Goal: Information Seeking & Learning: Learn about a topic

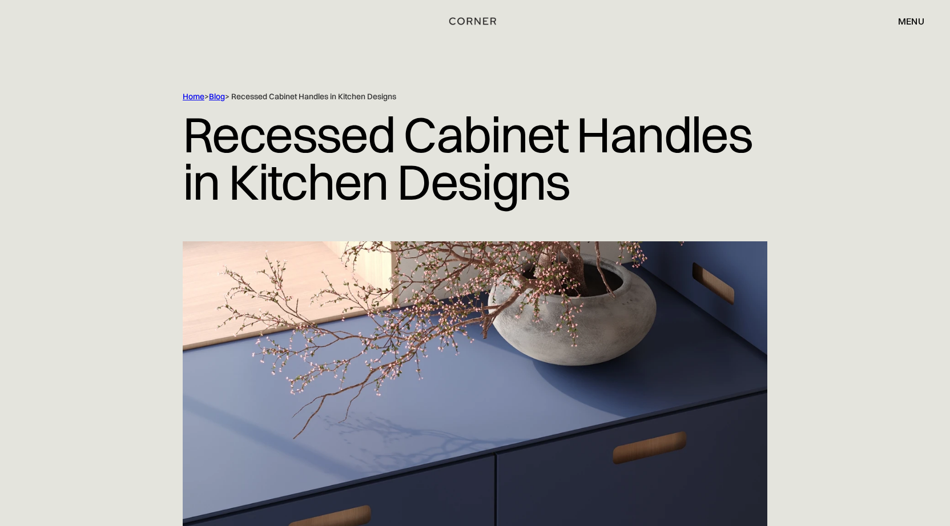
click at [920, 20] on div "menu" at bounding box center [911, 21] width 26 height 9
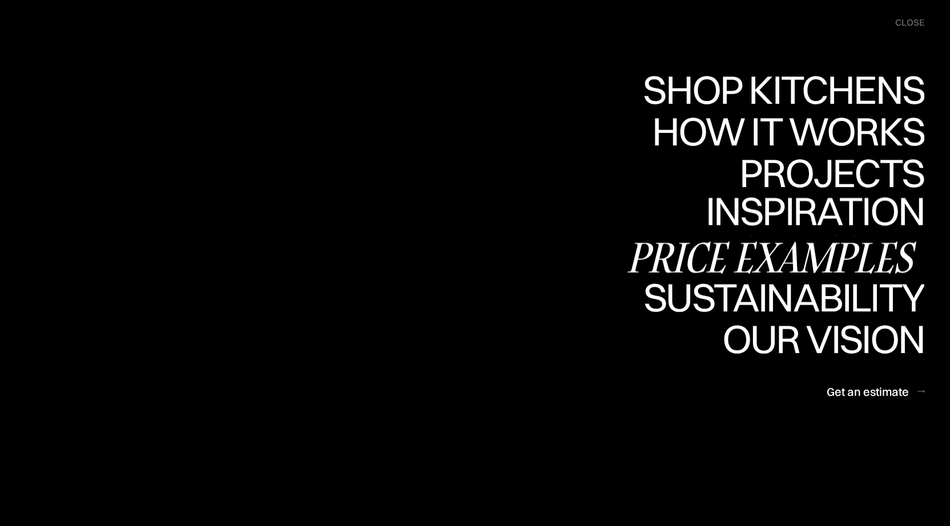
click at [885, 240] on div "Price examples" at bounding box center [774, 257] width 299 height 40
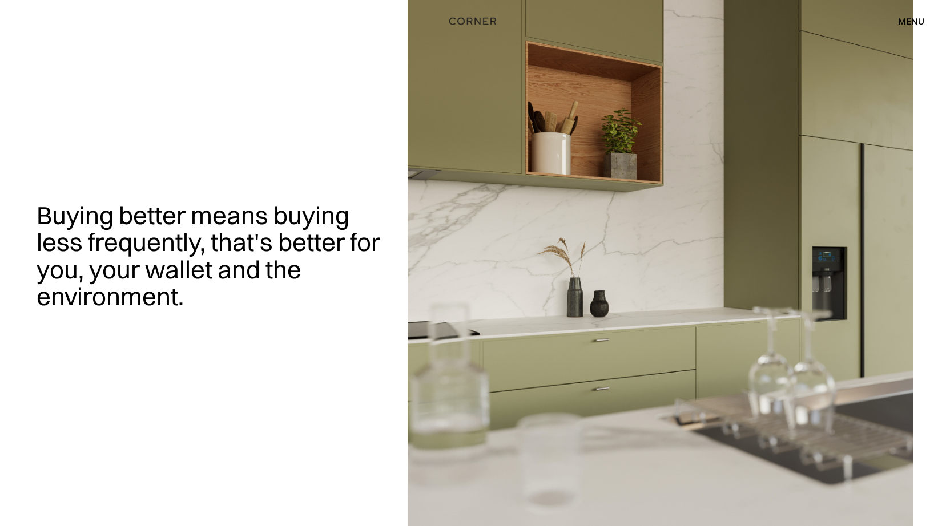
click at [898, 25] on div "menu" at bounding box center [911, 21] width 26 height 9
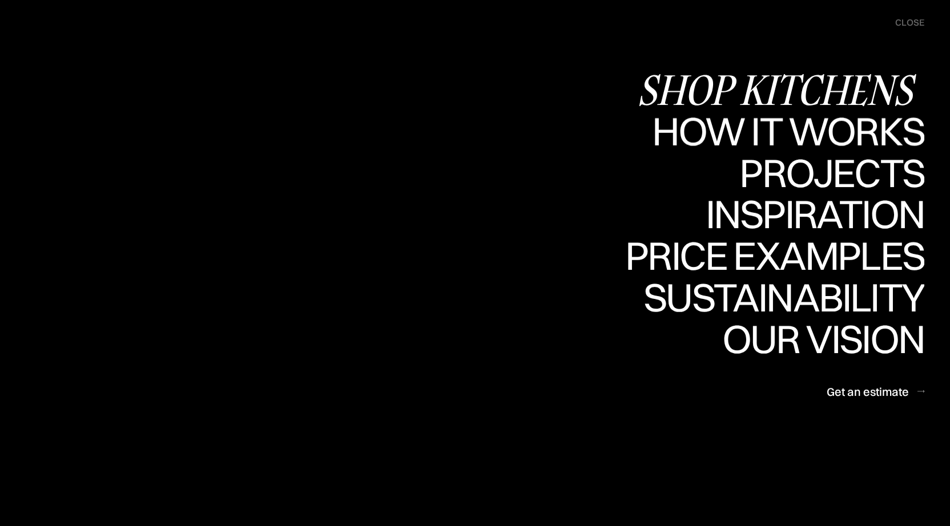
click at [853, 75] on div "Shop Kitchens" at bounding box center [780, 90] width 287 height 40
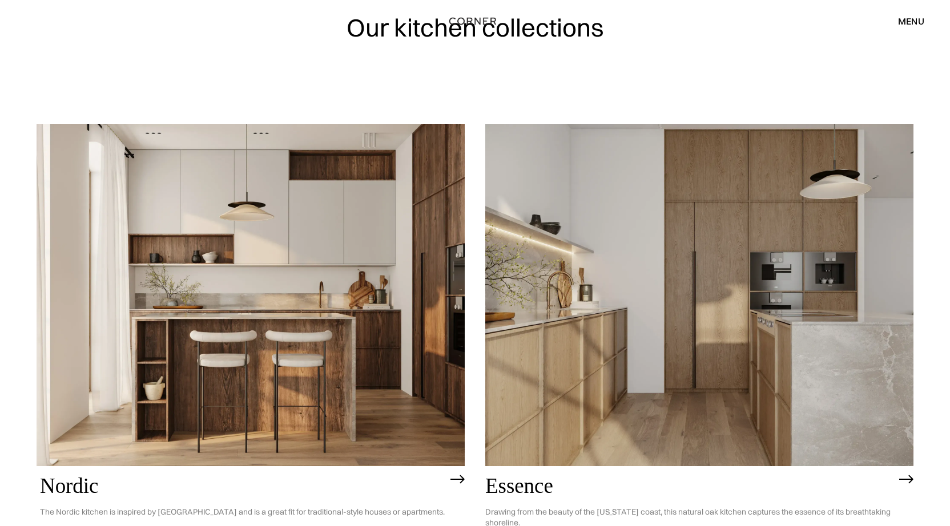
scroll to position [54, 0]
click at [761, 272] on img at bounding box center [699, 295] width 428 height 342
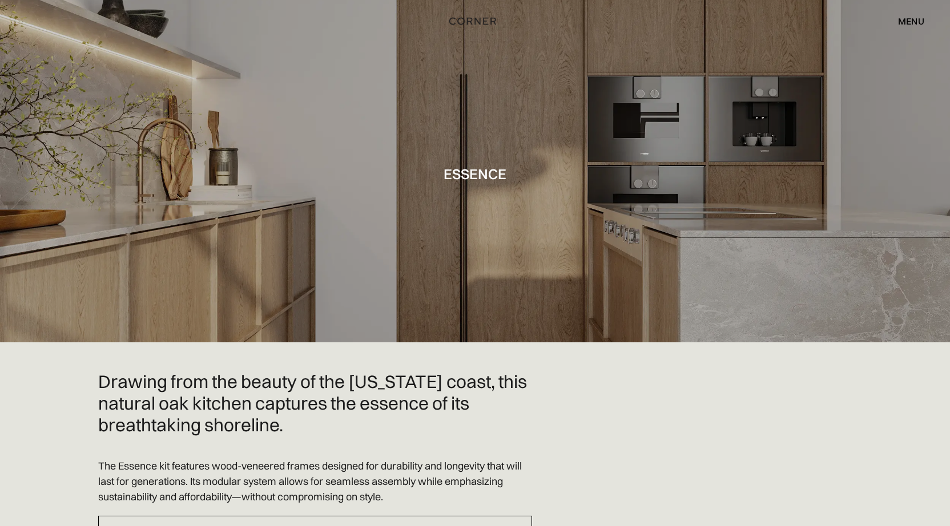
click at [902, 17] on div "menu" at bounding box center [911, 21] width 26 height 9
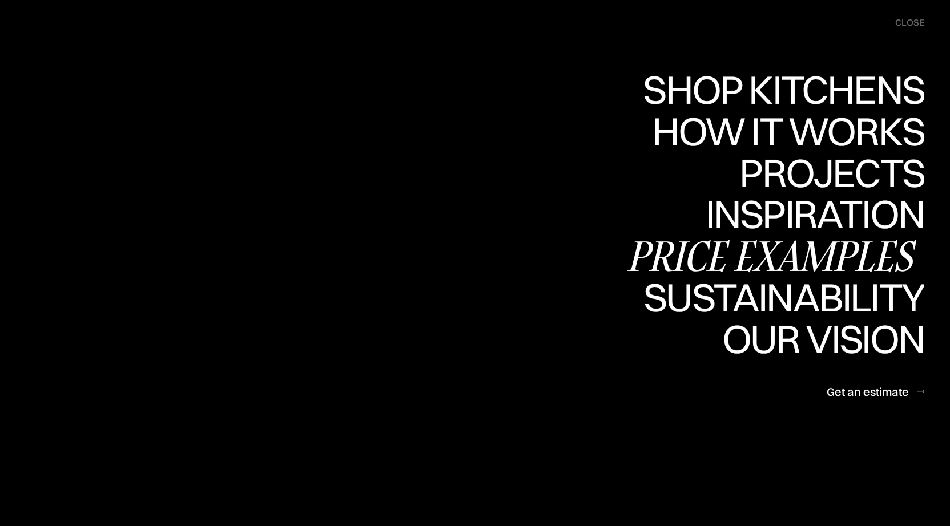
click at [859, 247] on div "Price examples" at bounding box center [774, 256] width 299 height 40
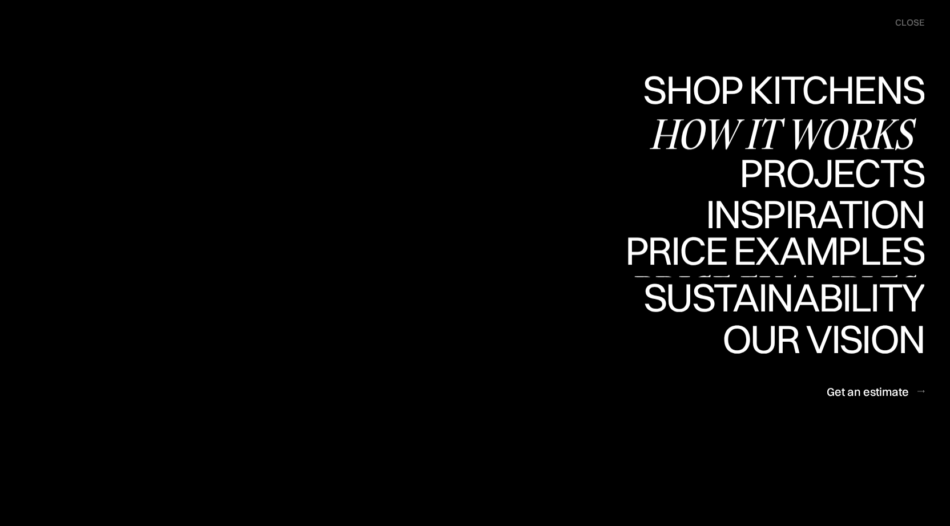
click at [701, 131] on div "How it works" at bounding box center [786, 134] width 275 height 40
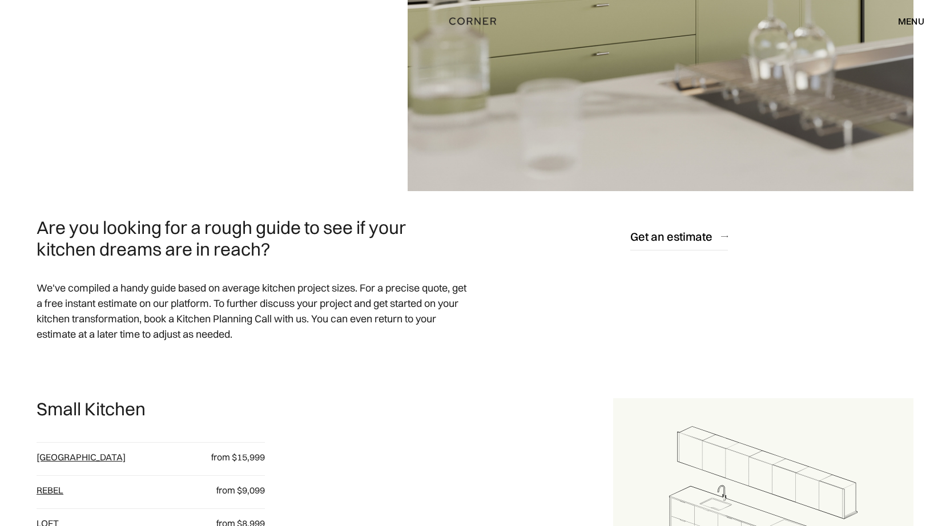
scroll to position [479, 0]
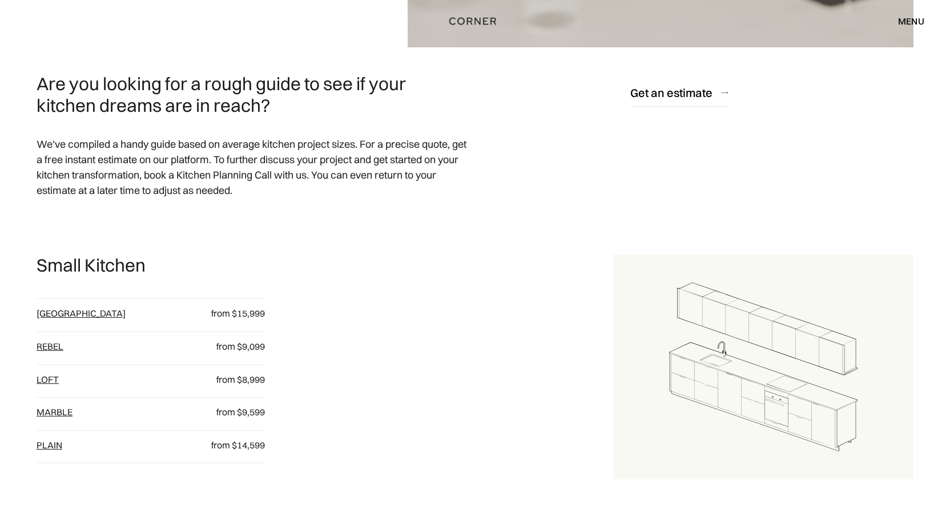
click at [60, 319] on link "[GEOGRAPHIC_DATA]" at bounding box center [81, 313] width 89 height 11
click at [49, 350] on link "Rebel" at bounding box center [50, 346] width 27 height 11
click at [49, 376] on link "loft" at bounding box center [48, 379] width 22 height 11
click at [67, 414] on link "Marble" at bounding box center [55, 411] width 36 height 11
click at [54, 446] on link "plain" at bounding box center [50, 444] width 26 height 11
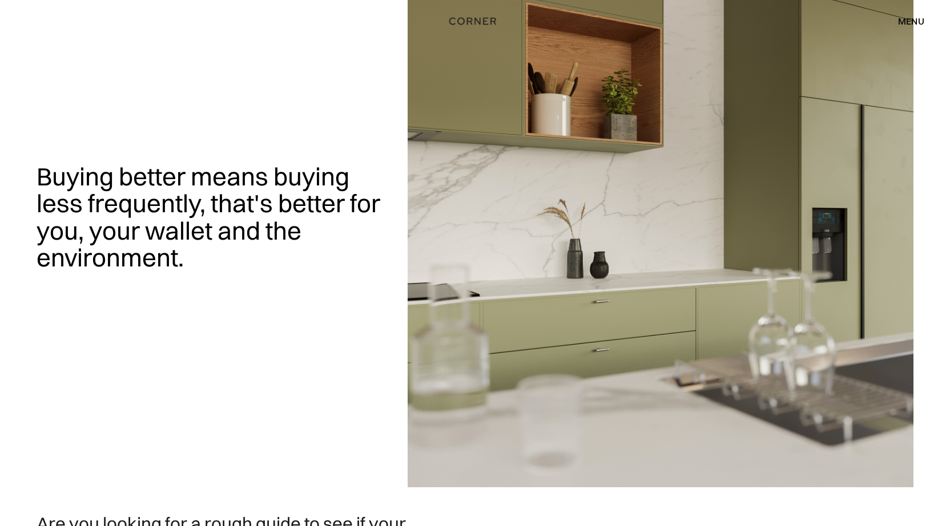
scroll to position [0, 0]
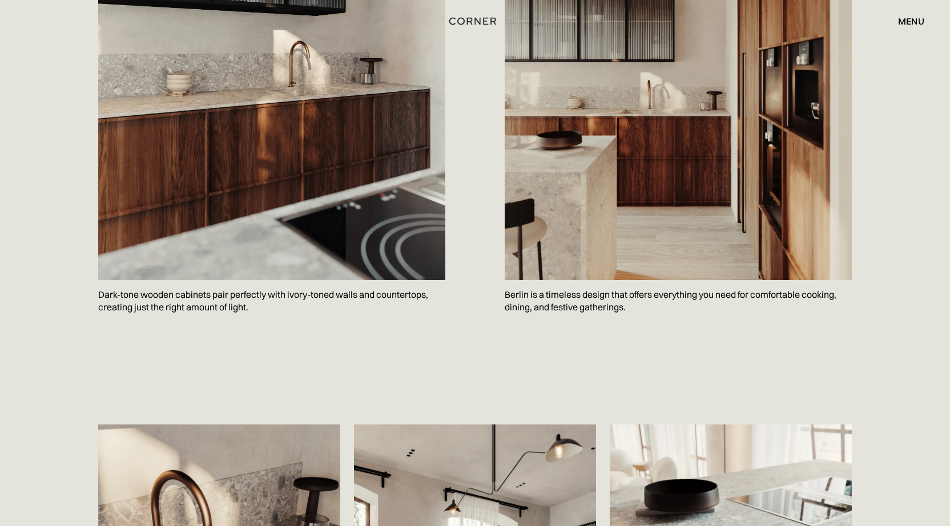
scroll to position [1702, 0]
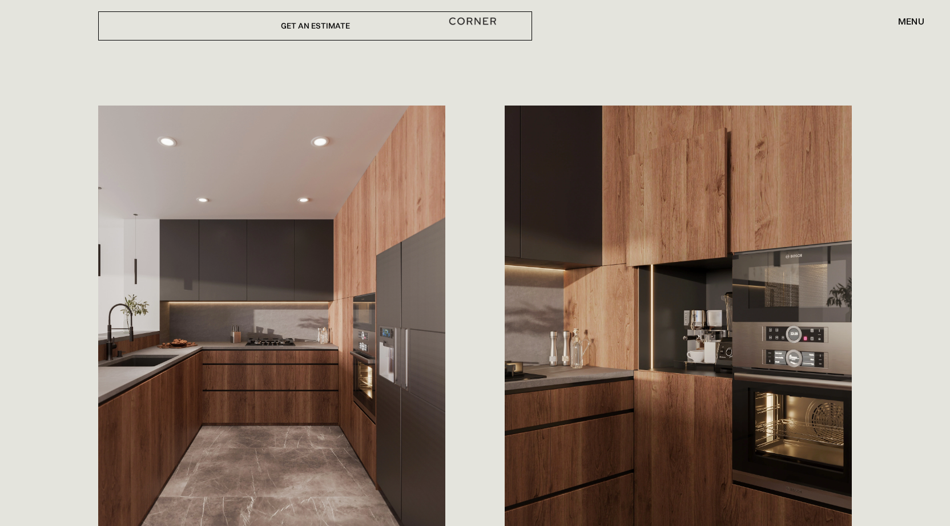
scroll to position [522, 0]
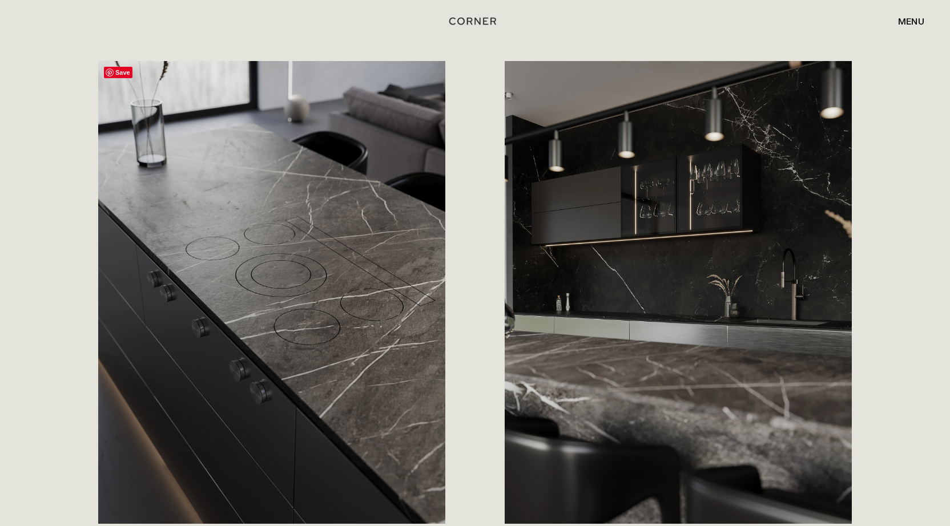
scroll to position [568, 0]
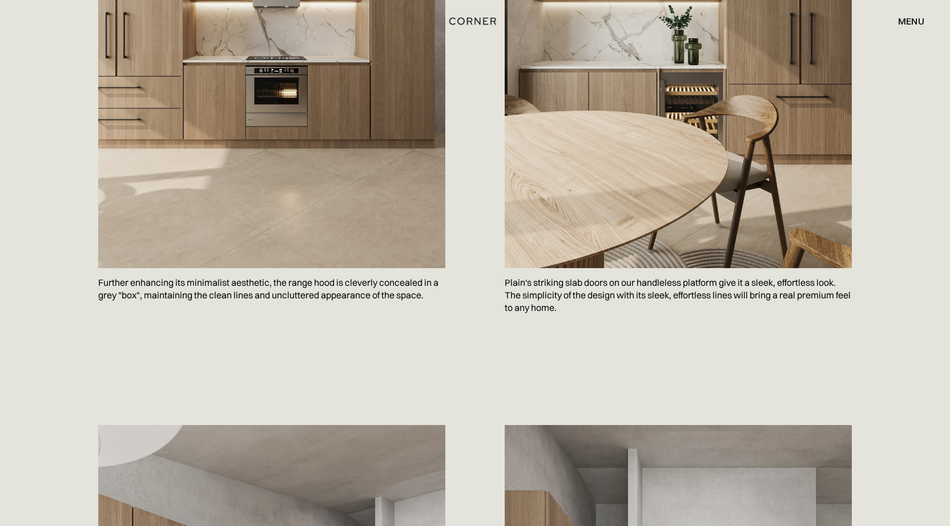
scroll to position [835, 0]
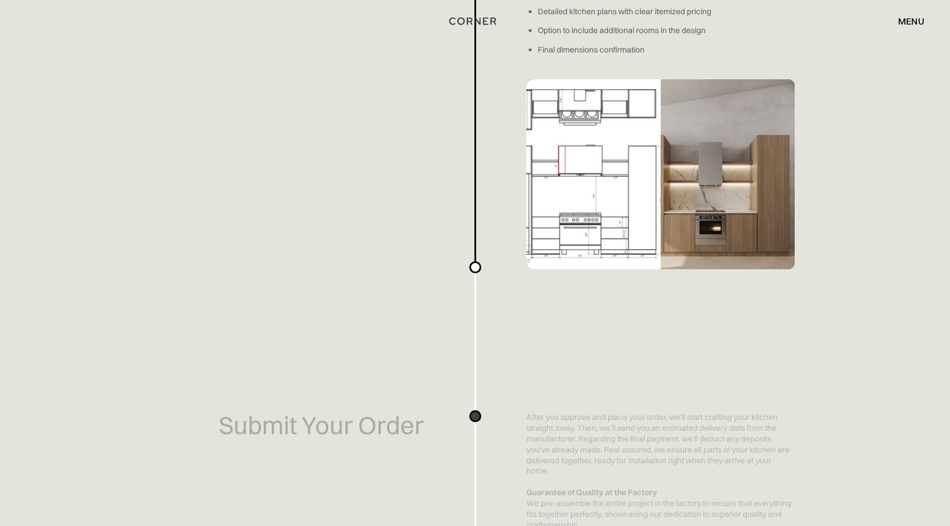
scroll to position [2115, 0]
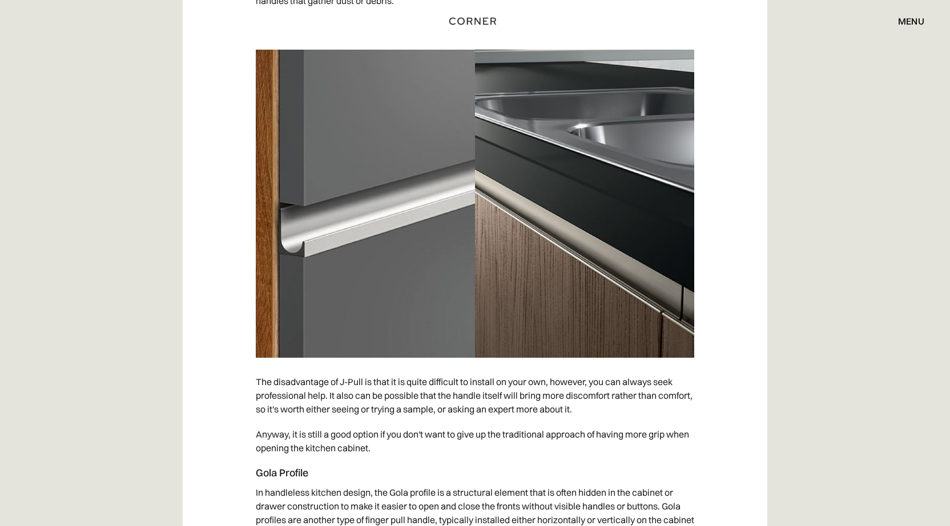
scroll to position [3858, 0]
